Goal: Find contact information: Find contact information

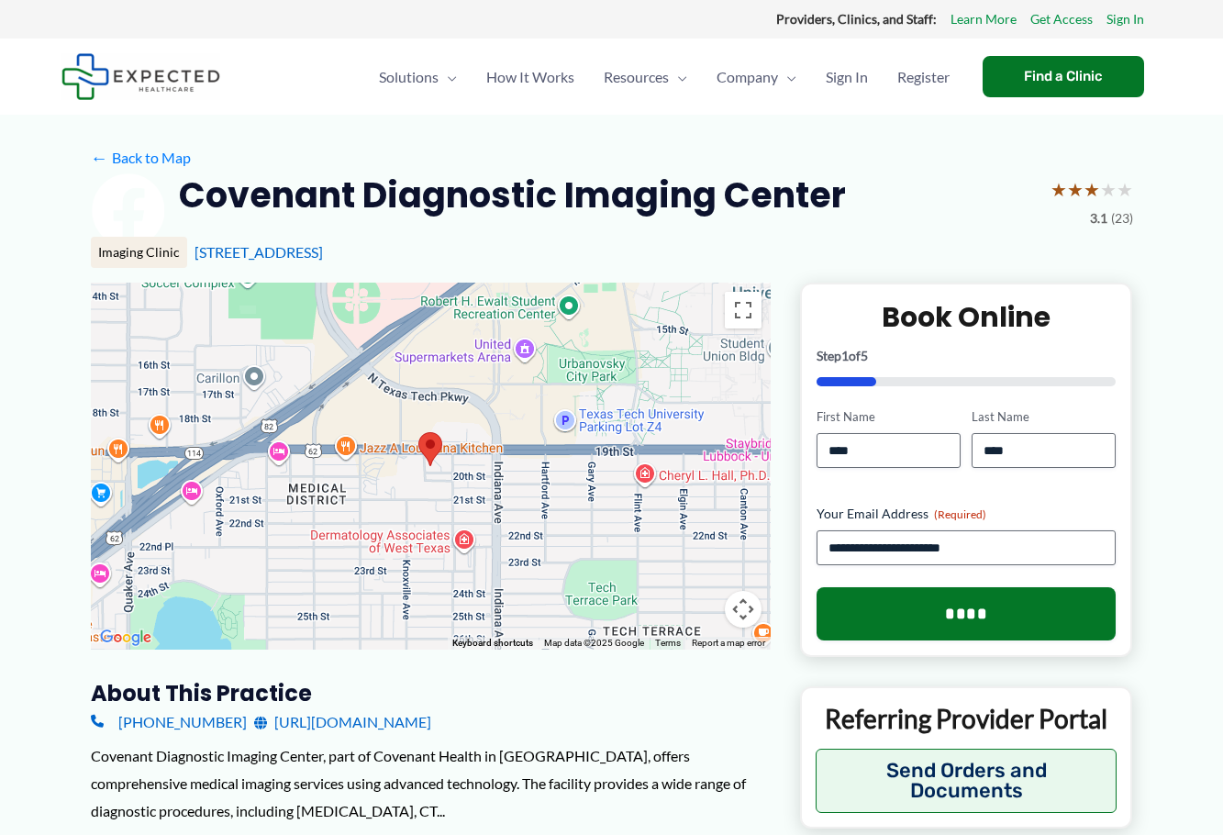
click at [451, 496] on div at bounding box center [431, 466] width 680 height 367
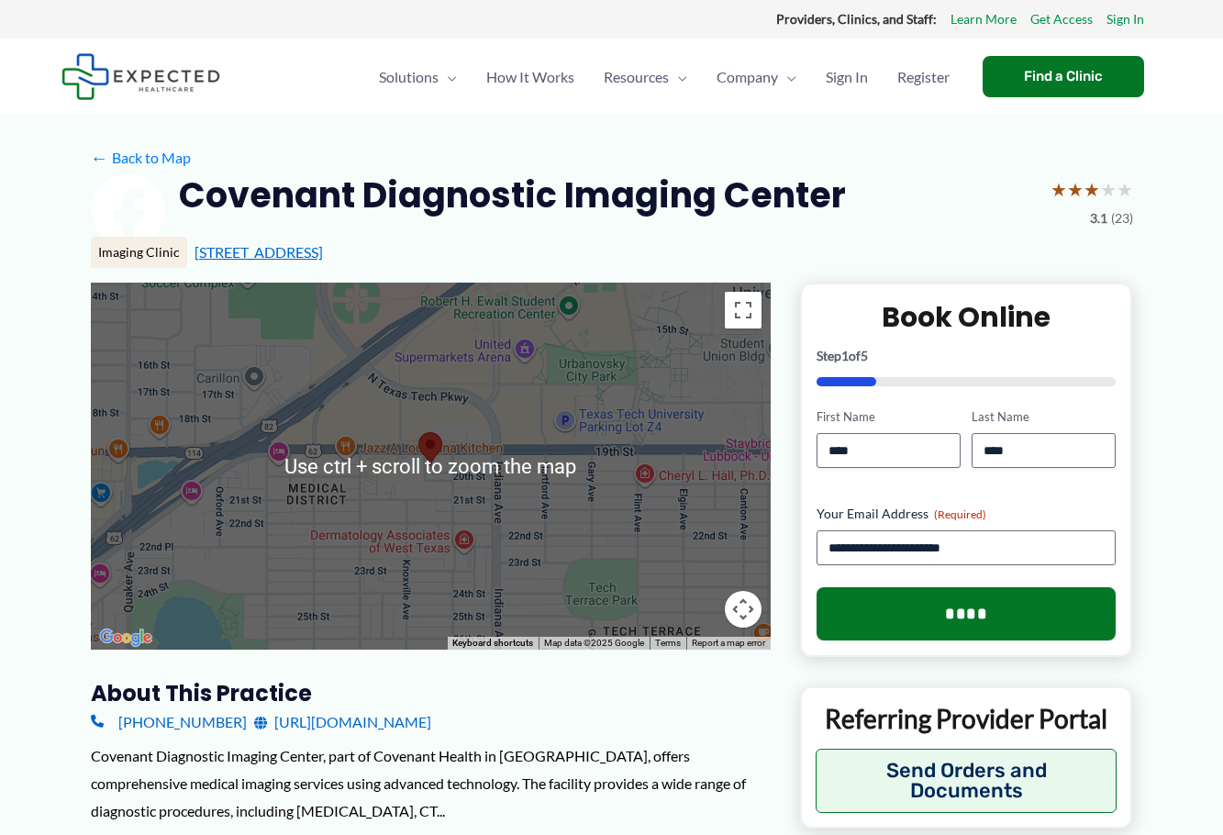
click at [295, 253] on link "[STREET_ADDRESS]" at bounding box center [259, 251] width 128 height 17
